Goal: Task Accomplishment & Management: Use online tool/utility

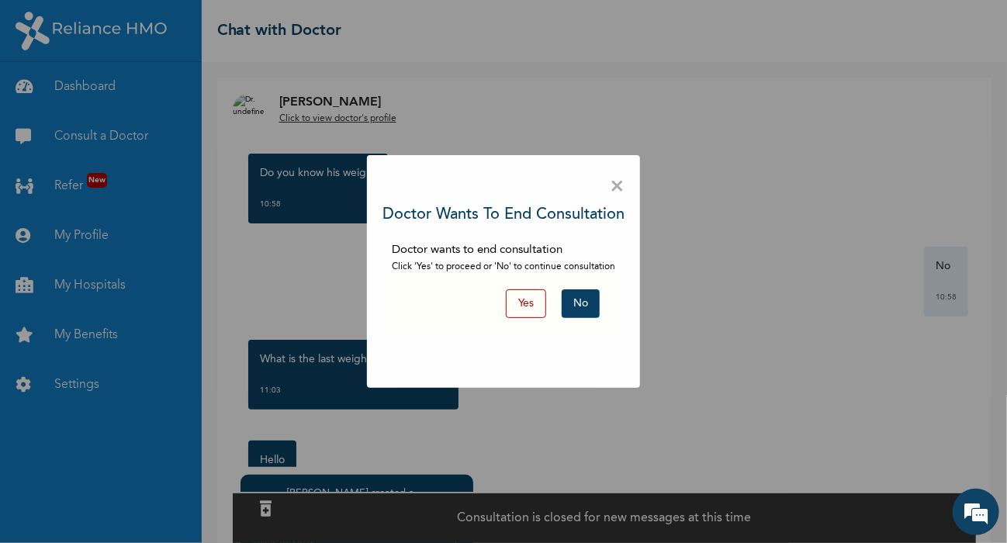
click at [573, 310] on button "No" at bounding box center [581, 303] width 38 height 29
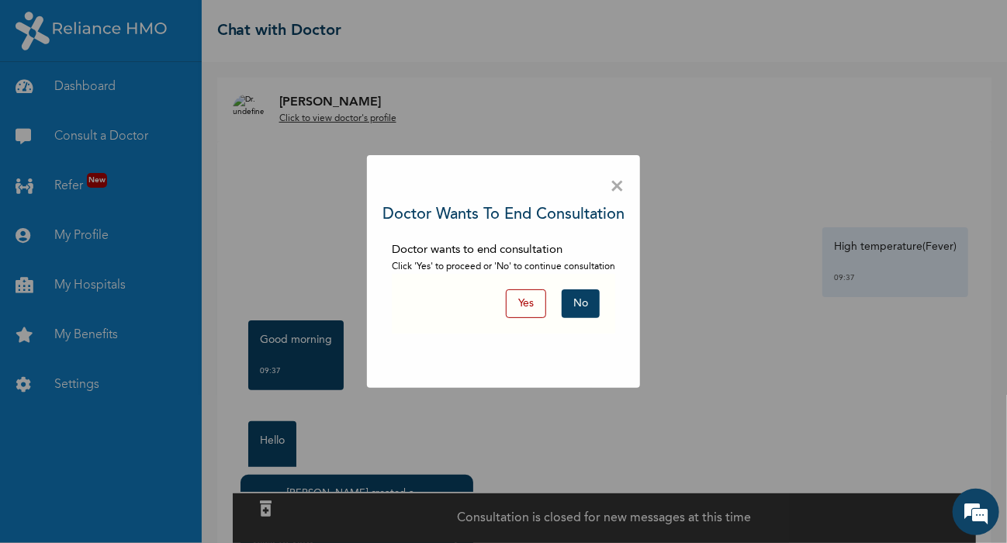
click at [580, 306] on button "No" at bounding box center [581, 303] width 38 height 29
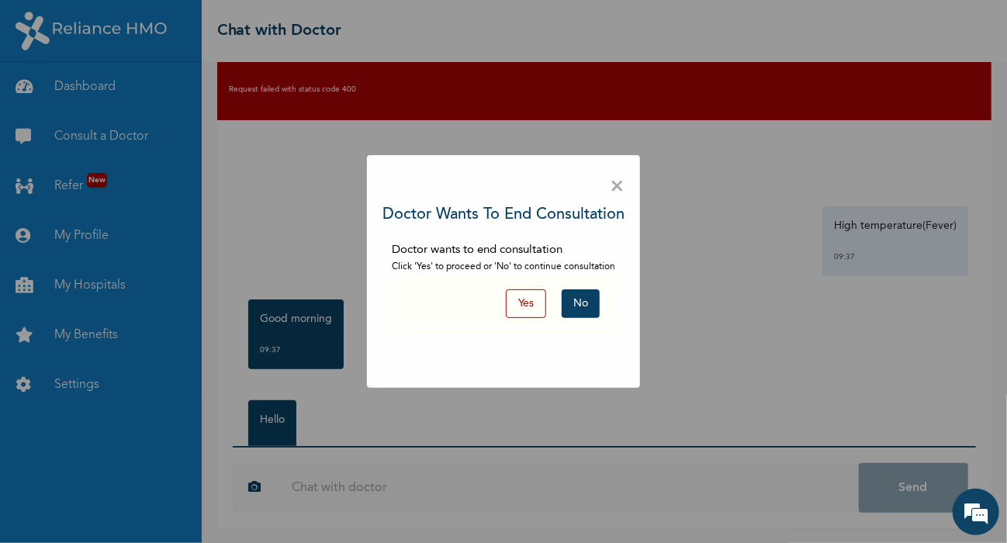
scroll to position [78, 0]
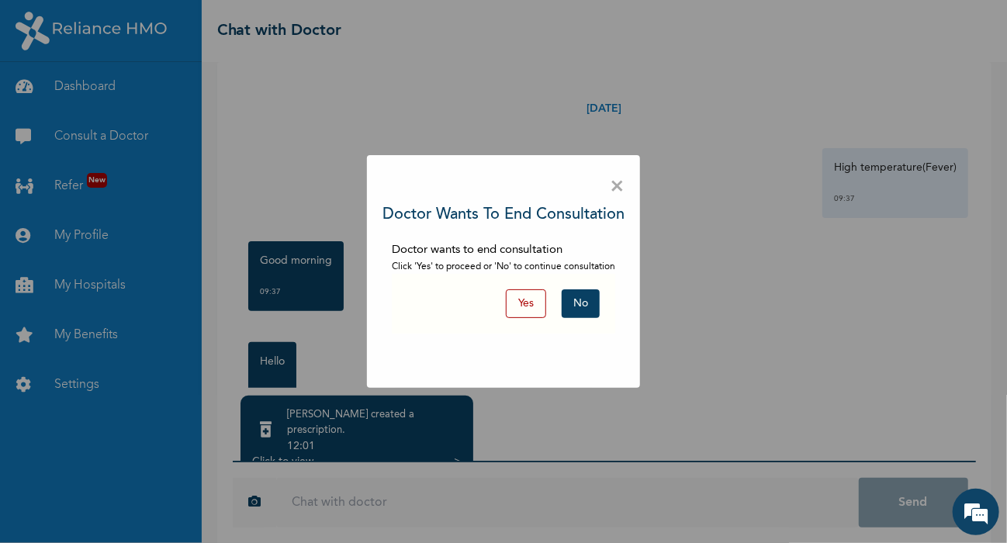
click at [612, 182] on span "×" at bounding box center [617, 187] width 15 height 33
click at [293, 452] on div "× Doctor wants to end consultation Doctor wants to end consultation Click 'Yes'…" at bounding box center [503, 271] width 1007 height 543
click at [524, 303] on button "Yes" at bounding box center [526, 303] width 40 height 29
click at [618, 182] on span "×" at bounding box center [617, 187] width 15 height 33
click at [577, 304] on button "No" at bounding box center [581, 303] width 38 height 29
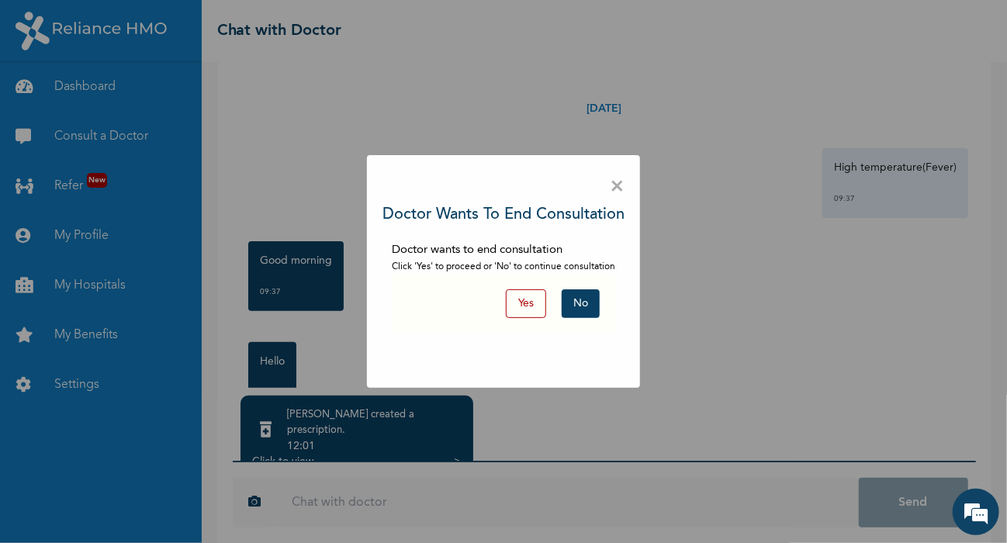
click at [580, 304] on button "No" at bounding box center [581, 303] width 38 height 29
click at [583, 304] on button "No" at bounding box center [581, 303] width 38 height 29
click at [576, 303] on button "No" at bounding box center [581, 303] width 38 height 29
click at [618, 185] on span "×" at bounding box center [617, 187] width 15 height 33
click at [296, 446] on div "× Doctor wants to end consultation Doctor wants to end consultation Click 'Yes'…" at bounding box center [503, 271] width 1007 height 543
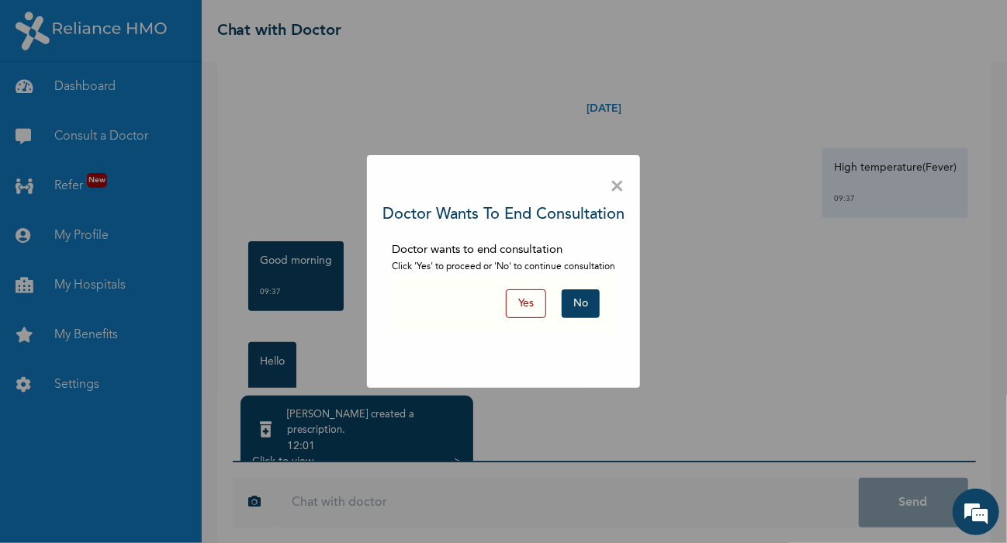
click at [534, 299] on button "Yes" at bounding box center [526, 303] width 40 height 29
click at [588, 303] on button "No" at bounding box center [581, 303] width 38 height 29
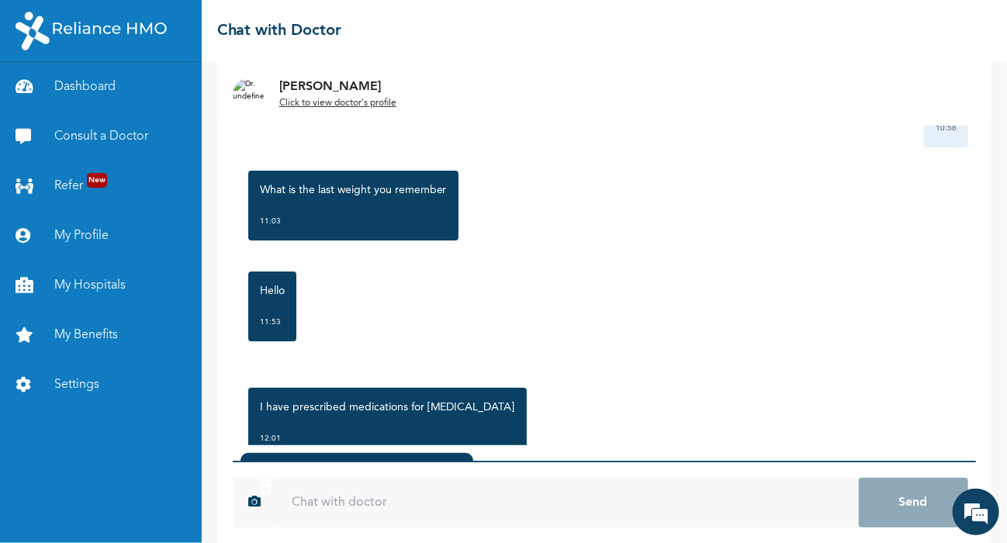
scroll to position [2666, 0]
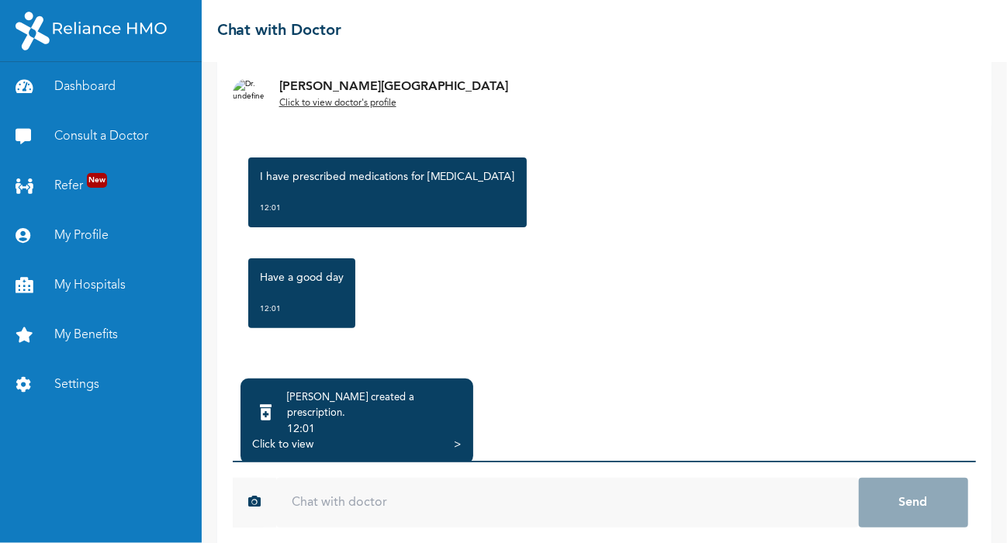
scroll to position [109, 0]
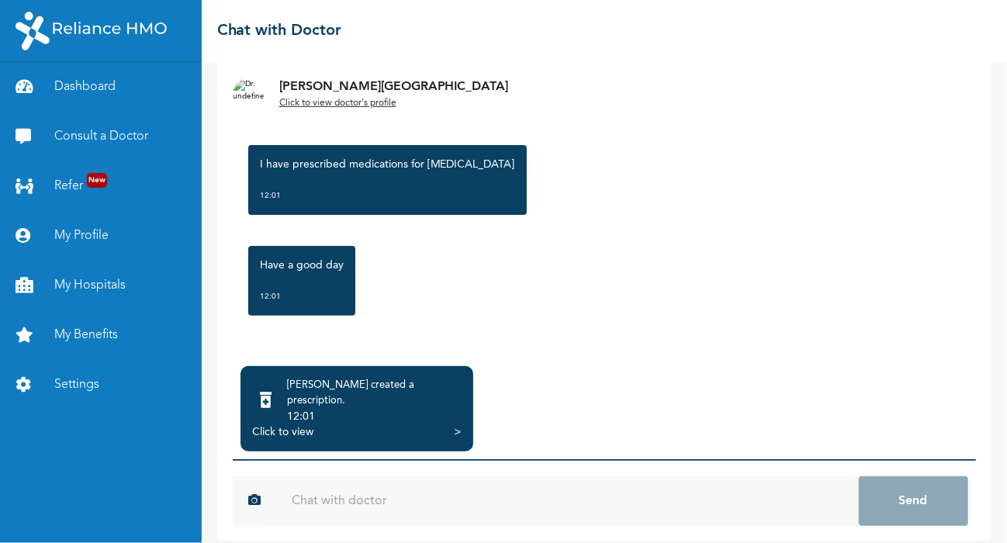
click at [282, 424] on div "Click to view" at bounding box center [282, 432] width 61 height 16
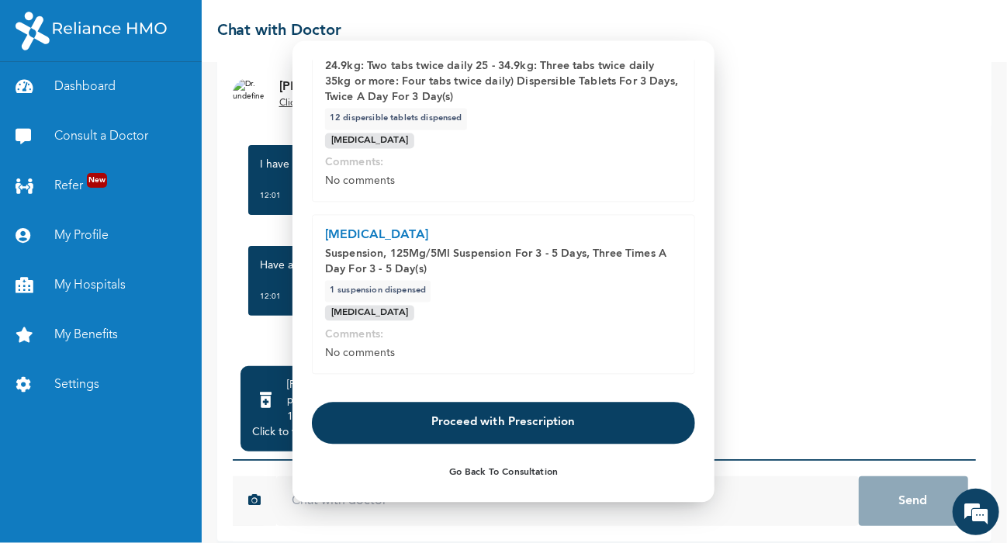
scroll to position [121, 0]
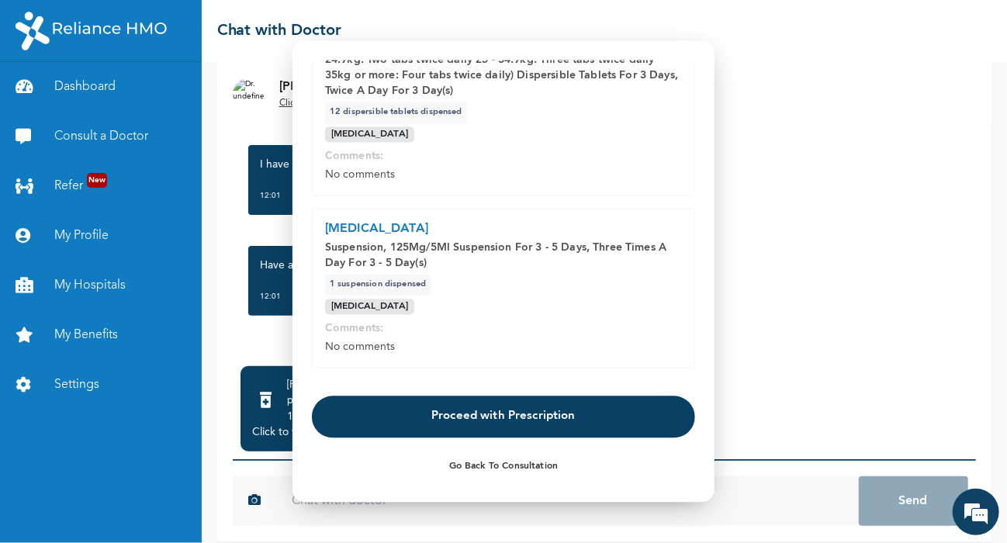
click at [556, 421] on button "Proceed with Prescription" at bounding box center [503, 417] width 383 height 42
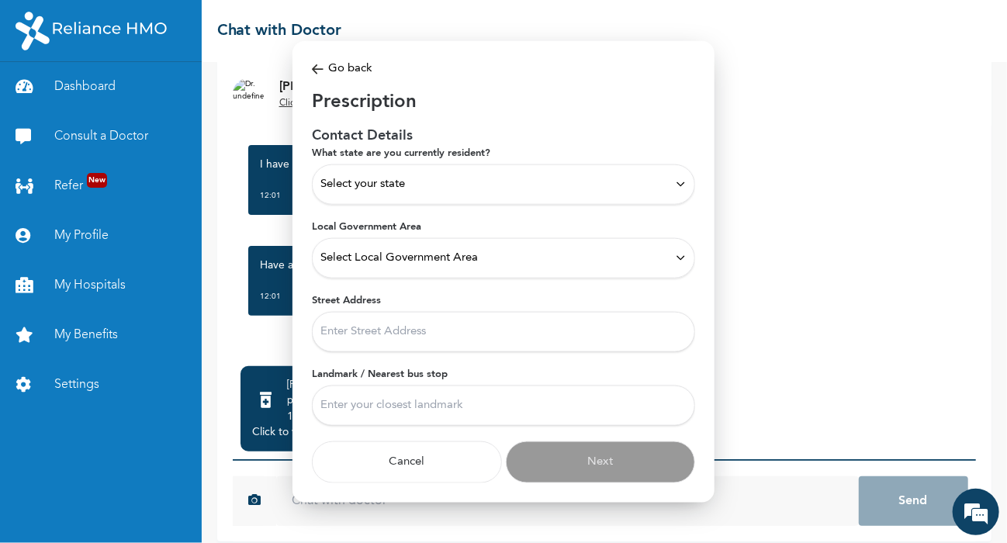
click at [680, 185] on icon at bounding box center [681, 184] width 12 height 12
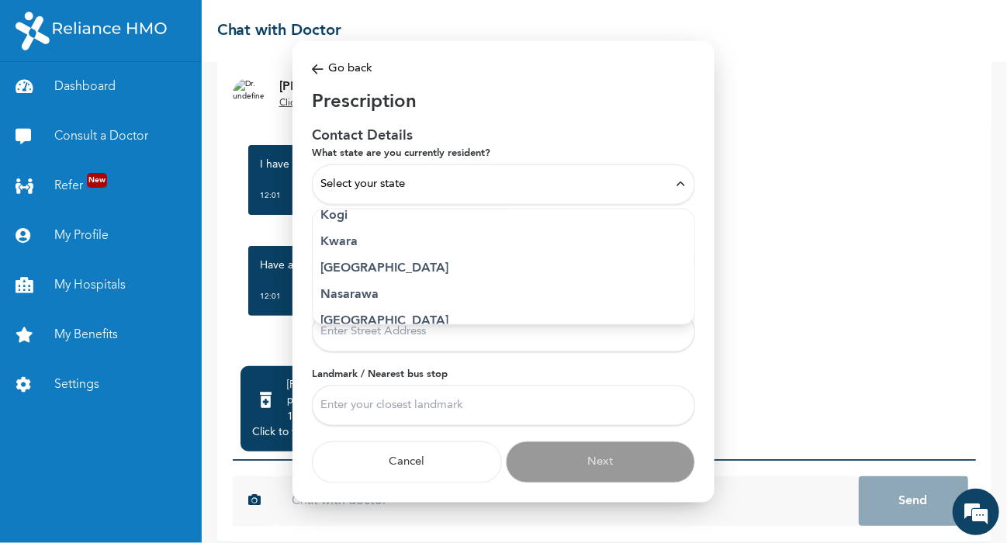
scroll to position [610, 0]
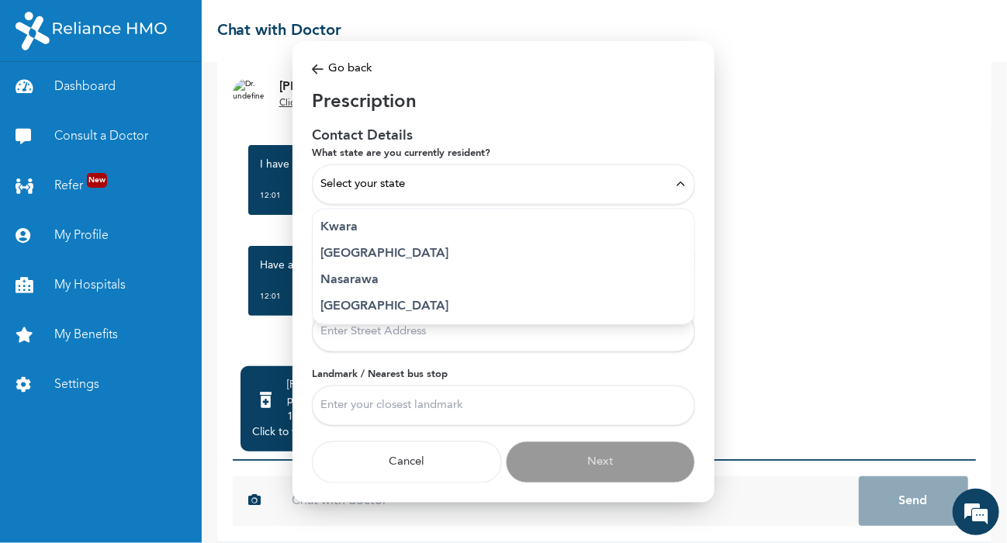
click at [376, 257] on p "Lagos" at bounding box center [504, 253] width 366 height 19
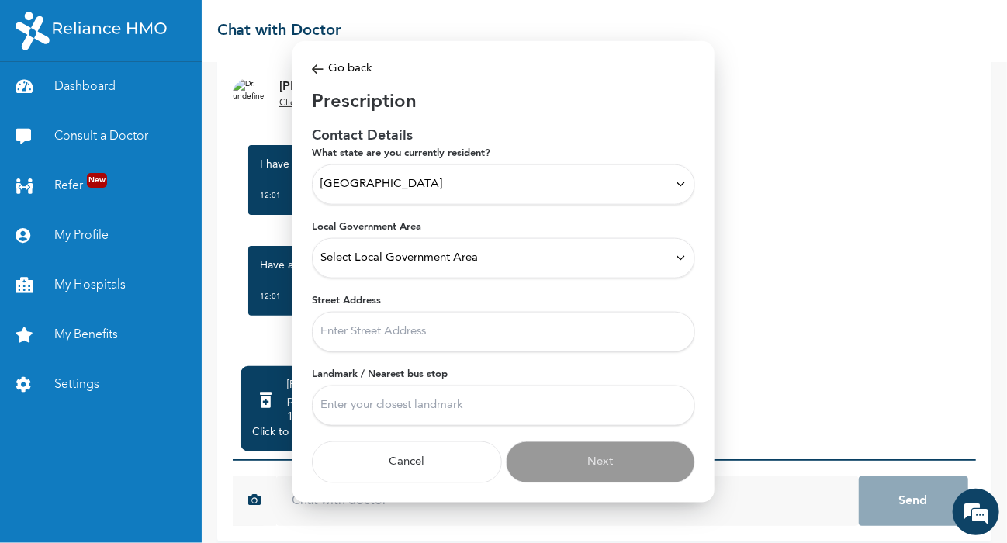
click at [681, 257] on icon at bounding box center [681, 258] width 12 height 12
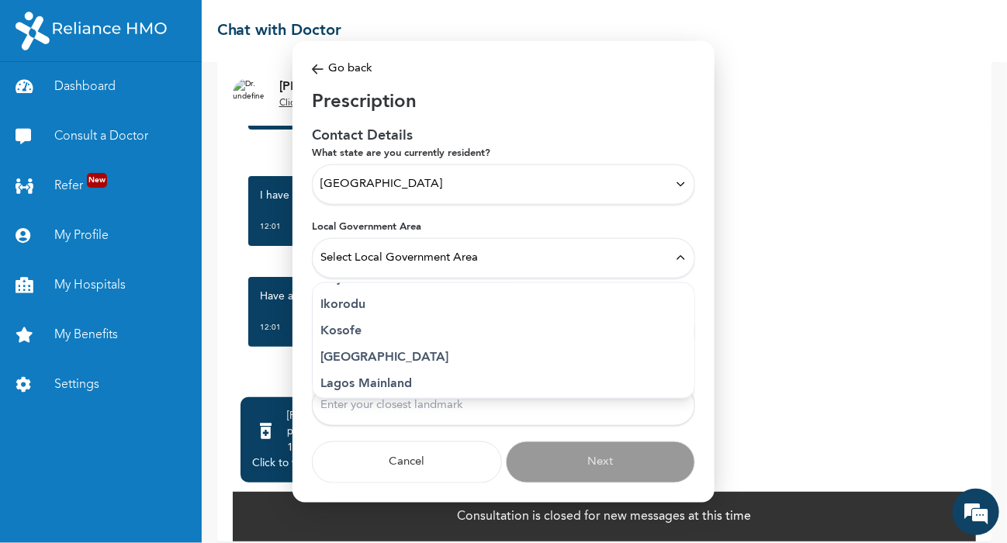
scroll to position [321, 0]
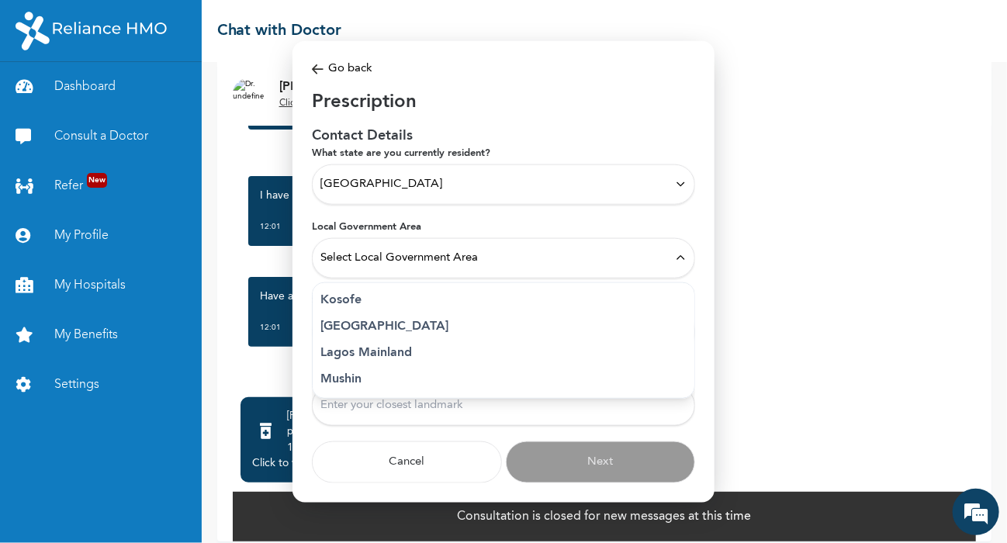
click at [379, 325] on p "Lagos Island" at bounding box center [504, 326] width 366 height 19
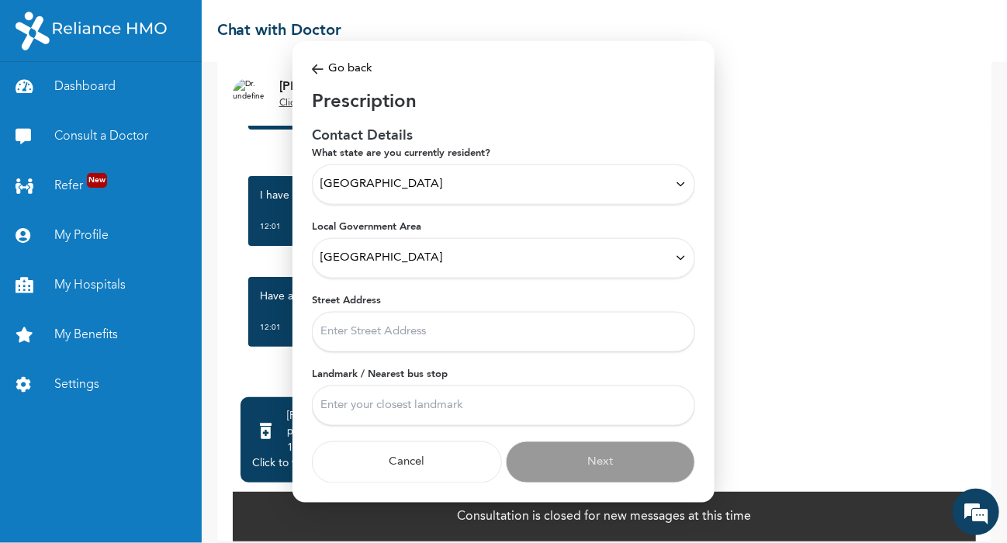
click at [433, 331] on input "Street Address" at bounding box center [503, 331] width 383 height 40
type input "9/11,MACARTHY STREET ONIKAN LAGOS"
click at [455, 406] on input "Landmark / Nearest bus stop" at bounding box center [503, 405] width 383 height 40
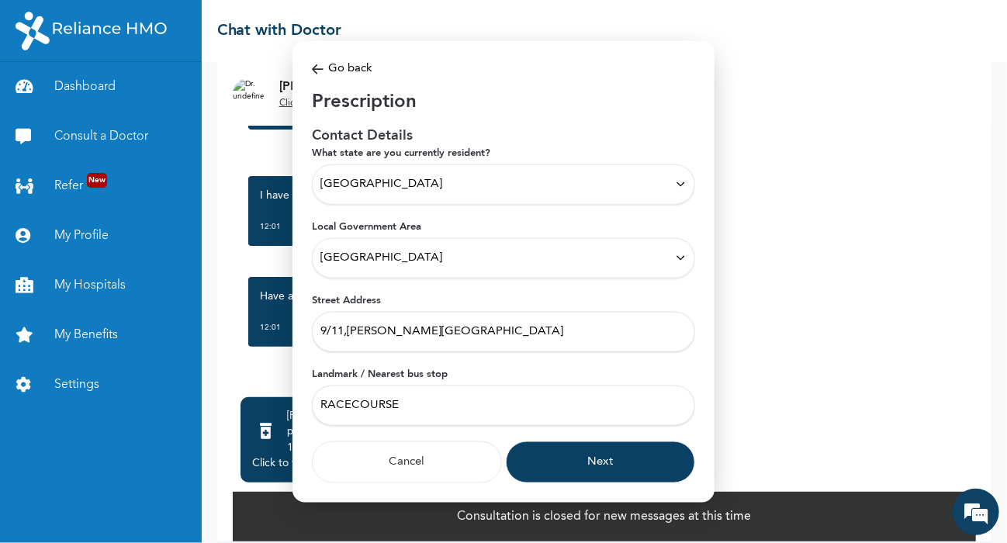
type input "RACECOURSE"
click at [587, 455] on button "Next" at bounding box center [601, 462] width 190 height 42
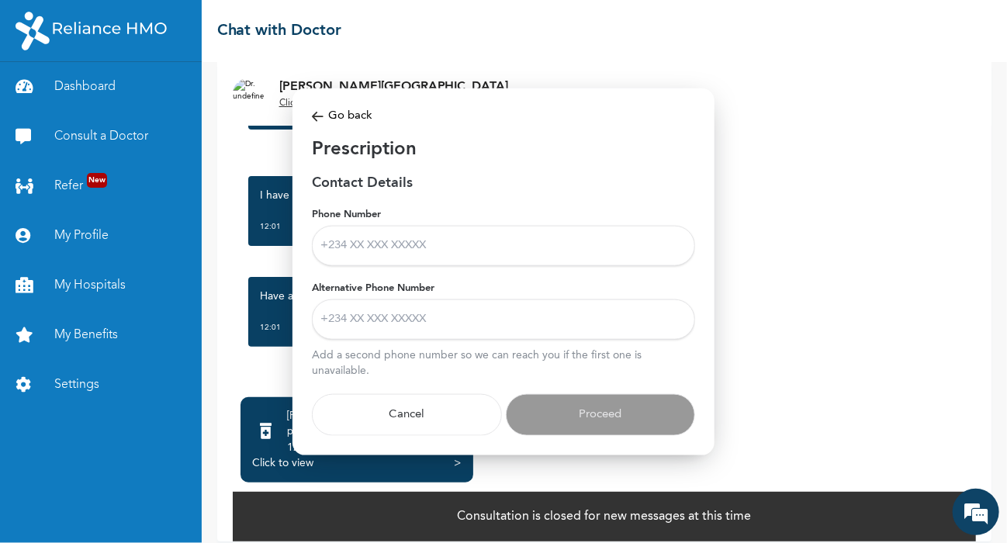
click at [455, 243] on input "Phone Number" at bounding box center [503, 245] width 383 height 40
type input "08022088010"
click at [438, 322] on input "Alternative Phone Number" at bounding box center [503, 319] width 383 height 40
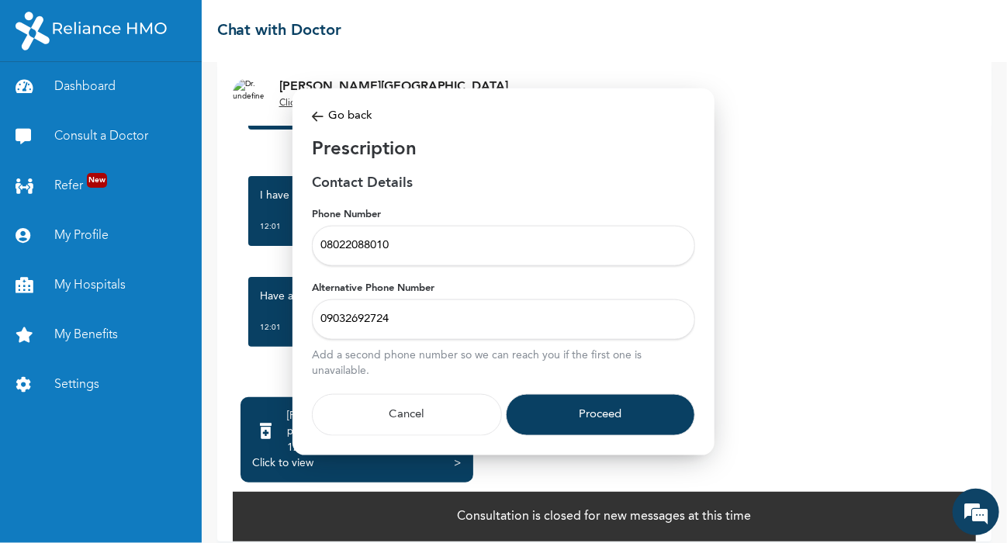
type input "09032692724"
click at [608, 404] on button "Proceed" at bounding box center [601, 414] width 190 height 42
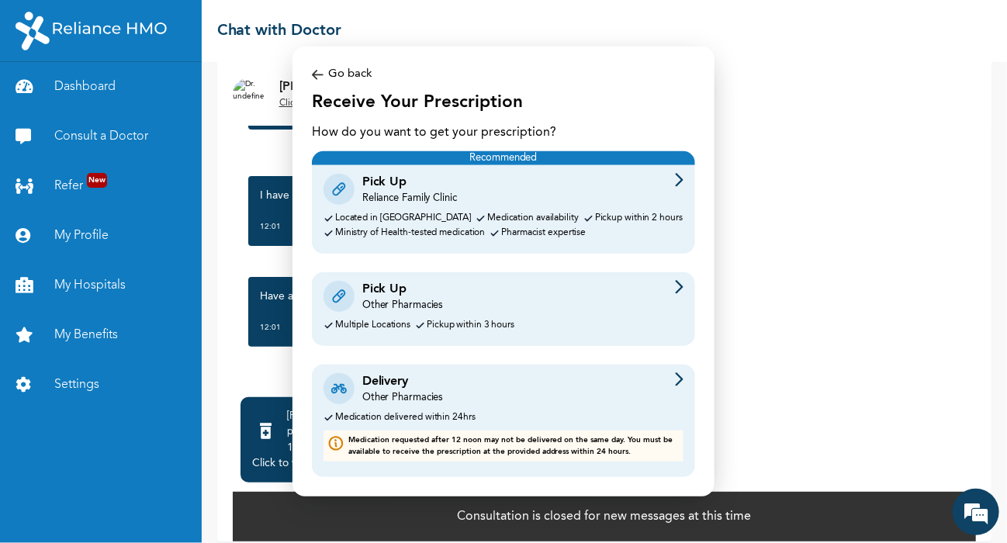
click at [438, 315] on div "Pick Up Other Pharmacies Multiple Locations Pickup within 3 hours" at bounding box center [503, 309] width 383 height 74
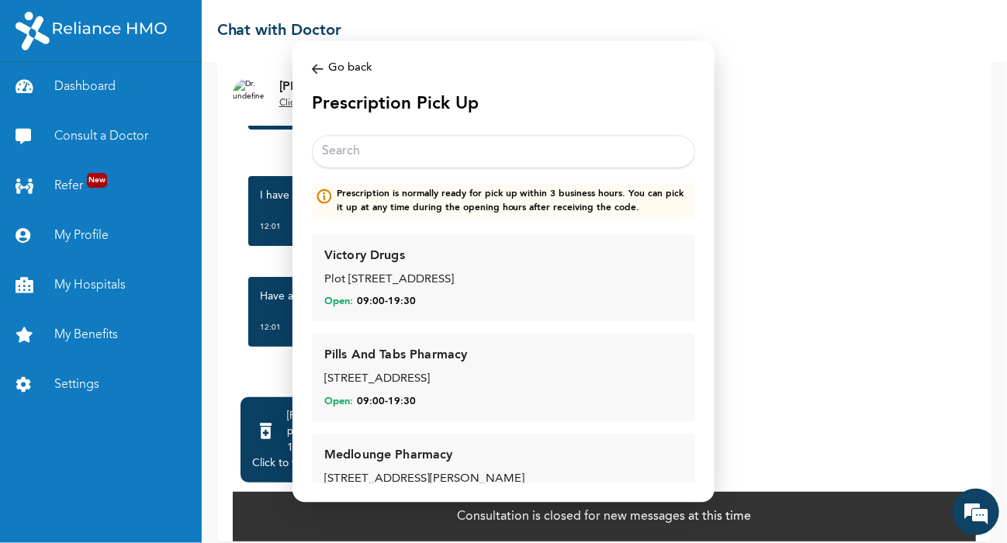
click at [558, 146] on input "text" at bounding box center [503, 151] width 383 height 33
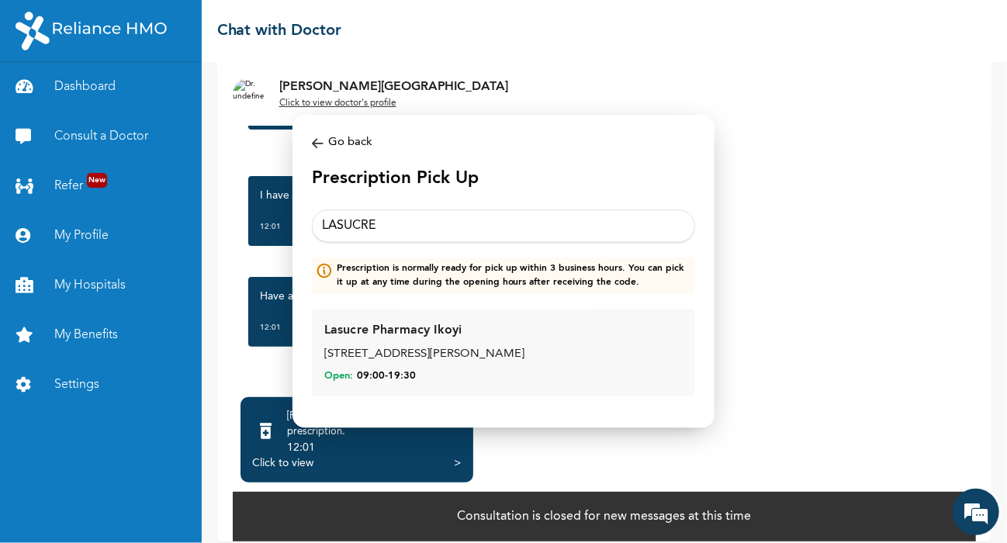
type input "LASUCRE"
click at [441, 348] on div "30, king George V road Onikan" at bounding box center [503, 355] width 359 height 18
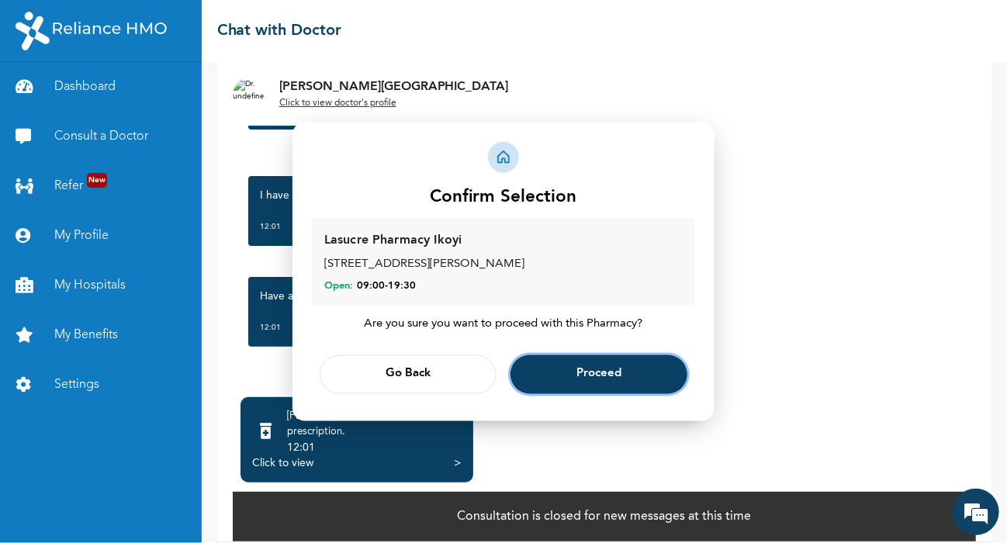
click at [584, 375] on span "Proceed" at bounding box center [599, 374] width 45 height 10
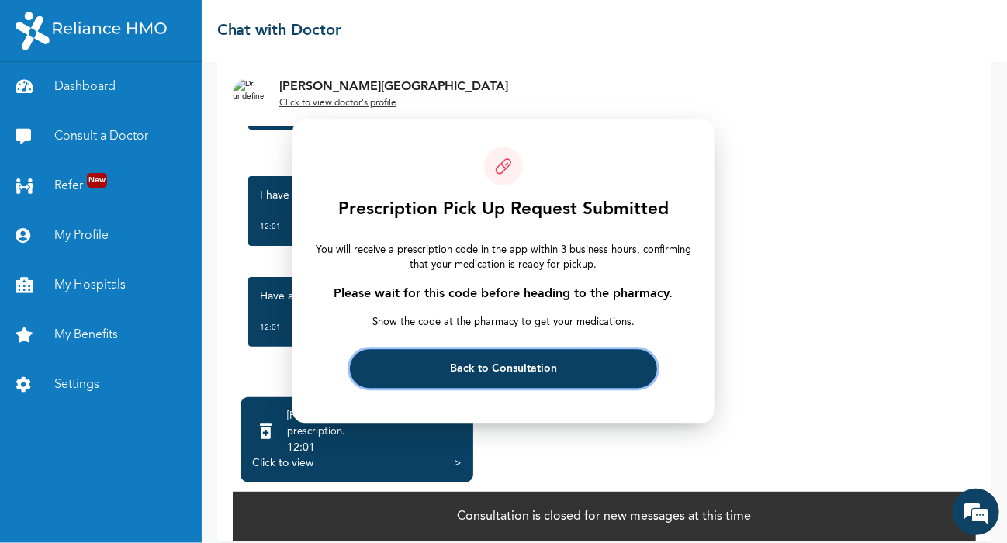
click at [521, 372] on span "Back to Consultation" at bounding box center [503, 369] width 107 height 10
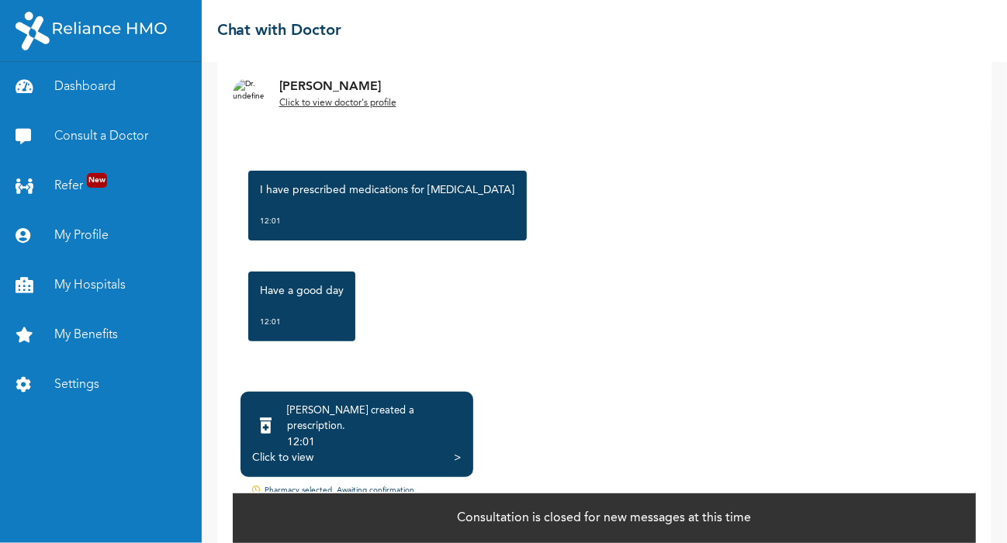
scroll to position [92, 0]
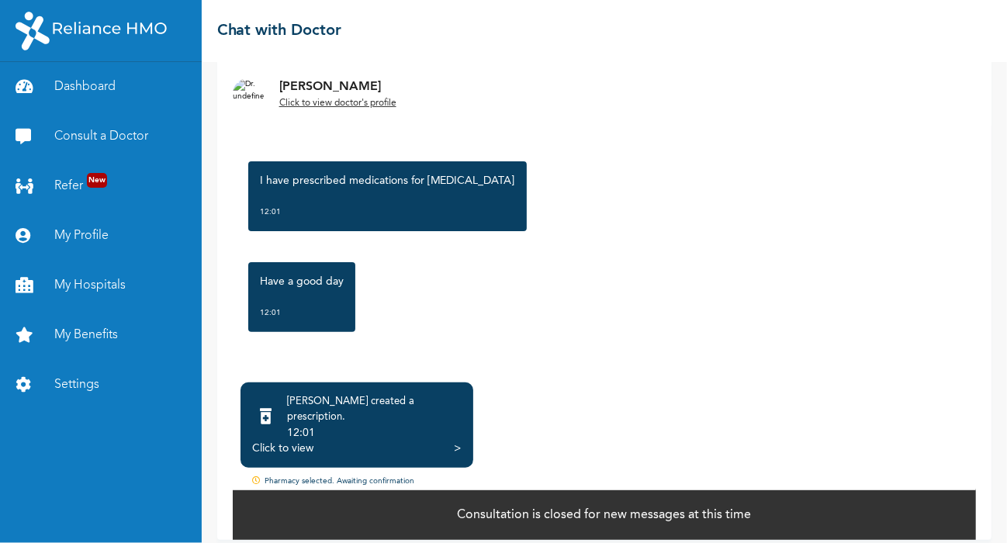
click at [298, 441] on div "Click to view" at bounding box center [282, 449] width 61 height 16
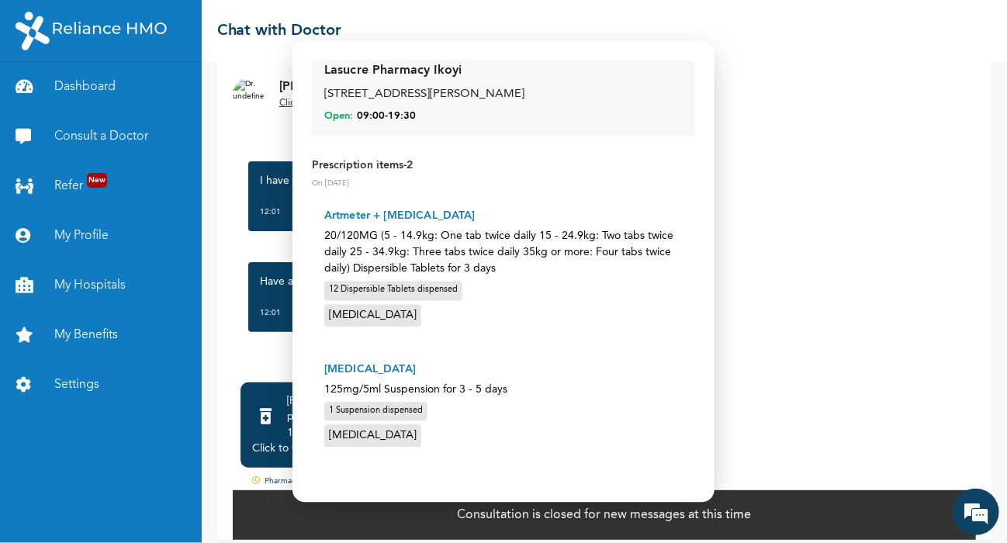
scroll to position [0, 0]
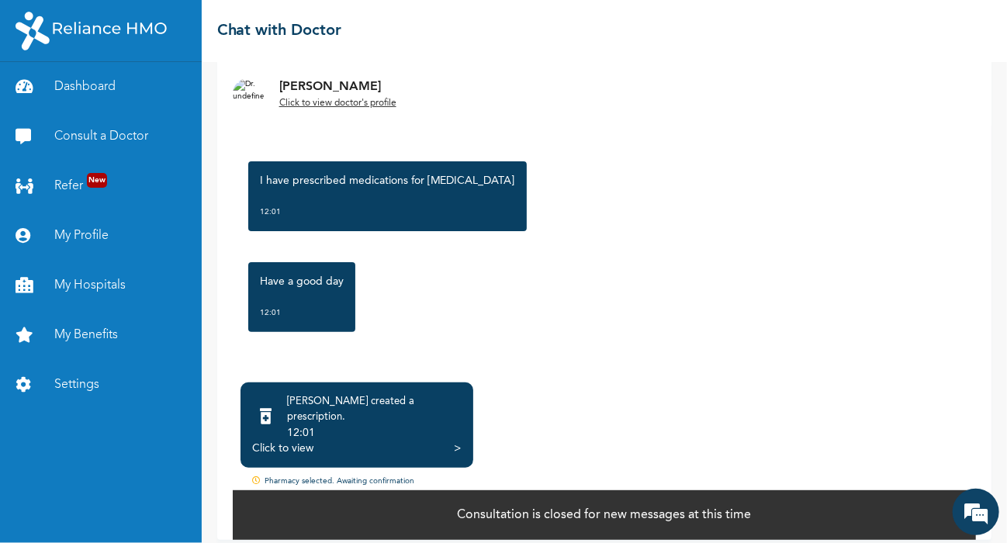
click at [317, 309] on div "12:01" at bounding box center [302, 313] width 84 height 16
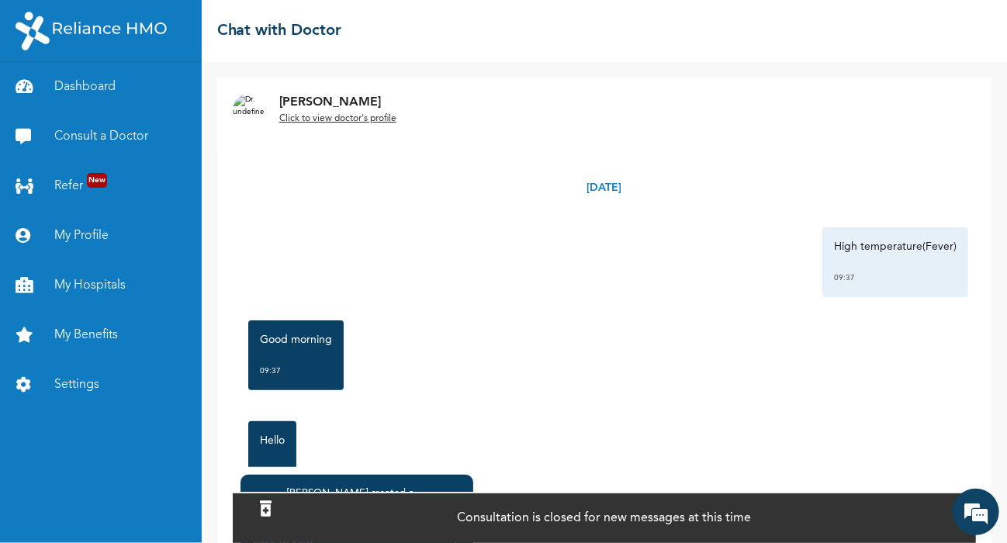
scroll to position [92, 0]
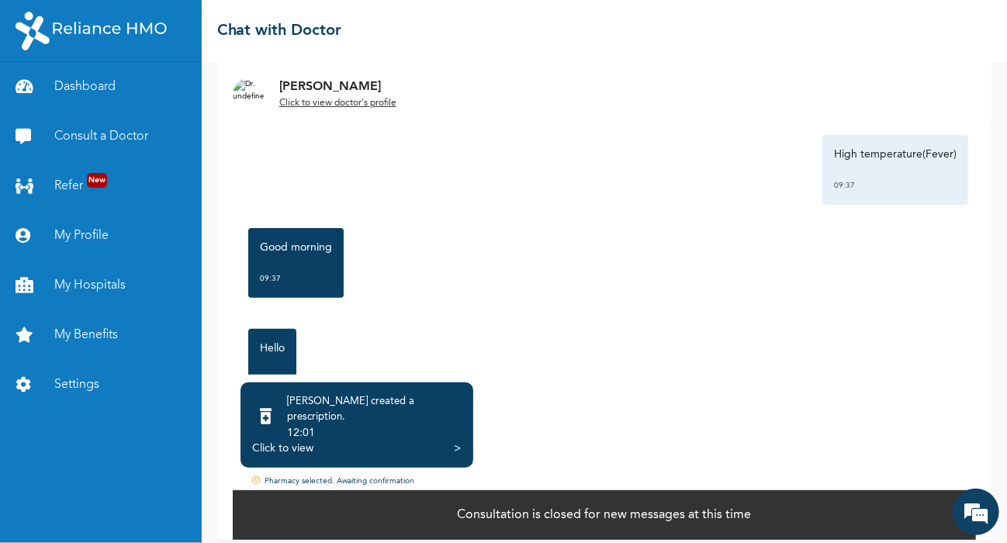
click at [277, 441] on div "Click to view" at bounding box center [282, 449] width 61 height 16
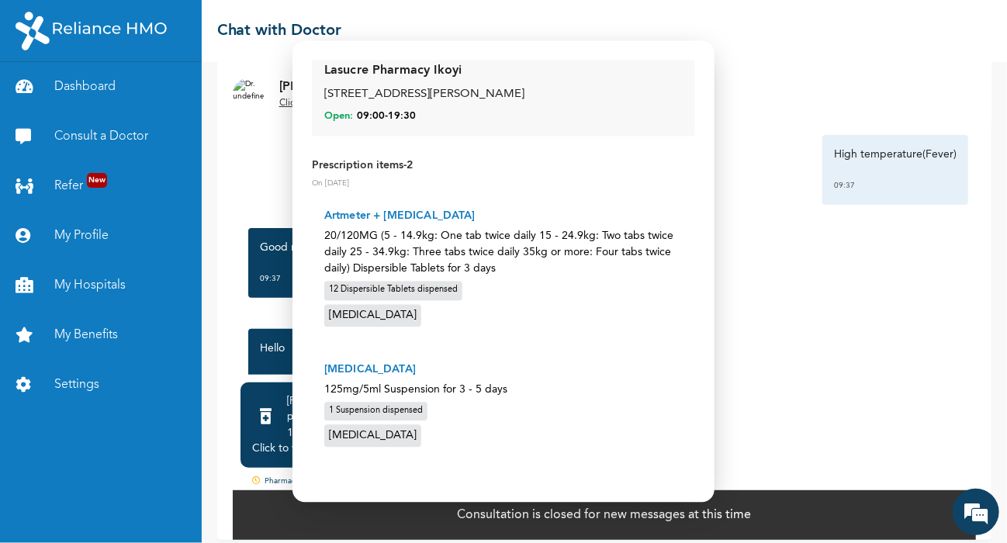
scroll to position [0, 0]
